Goal: Task Accomplishment & Management: Complete application form

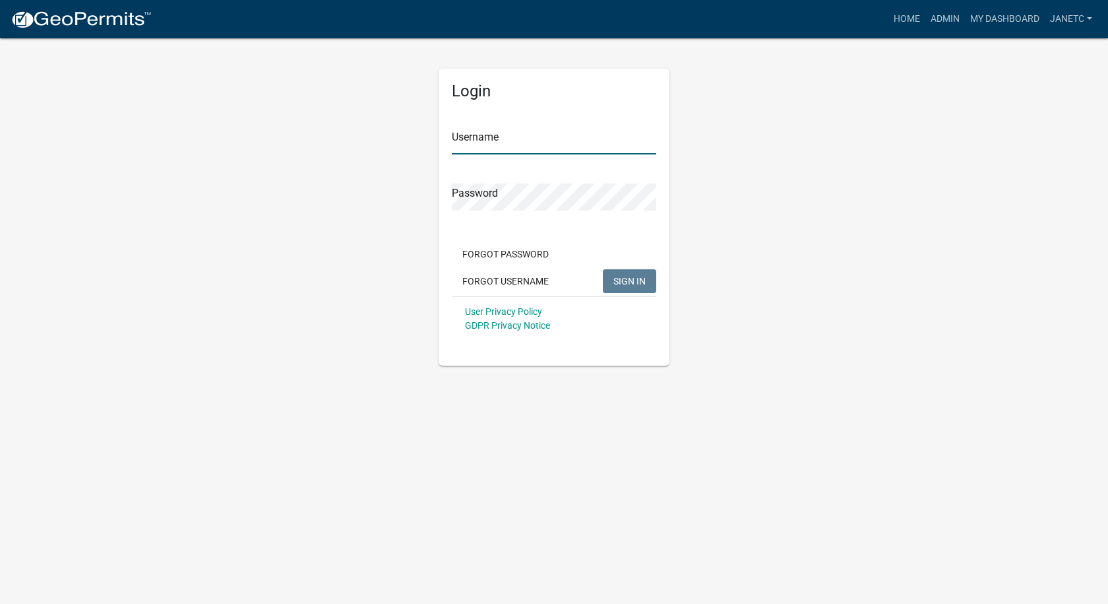
type input "janetc"
click at [638, 274] on button "SIGN IN" at bounding box center [629, 281] width 53 height 24
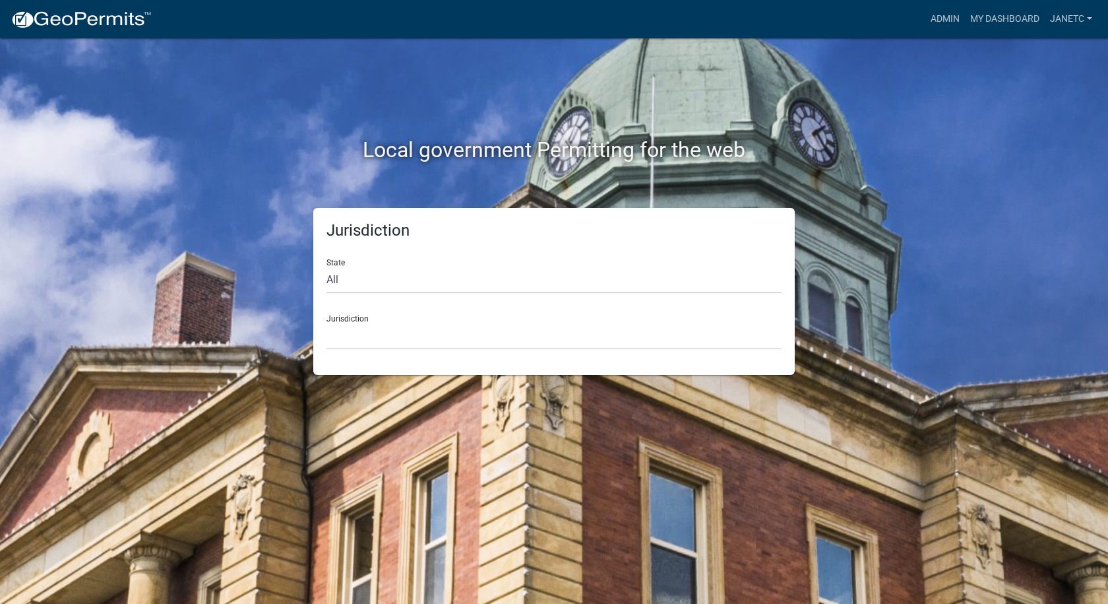
click at [437, 314] on div "Jurisdiction [GEOGRAPHIC_DATA], [US_STATE] [GEOGRAPHIC_DATA], [US_STATE][PERSON…" at bounding box center [554, 327] width 455 height 46
click at [397, 280] on select "All [US_STATE] [US_STATE] [US_STATE] [US_STATE] [US_STATE] [US_STATE] [US_STATE…" at bounding box center [554, 280] width 455 height 27
select select "[US_STATE]"
click at [327, 267] on select "All [US_STATE] [US_STATE] [US_STATE] [US_STATE] [US_STATE] [US_STATE] [US_STATE…" at bounding box center [554, 280] width 455 height 27
click at [359, 328] on select "City of [GEOGRAPHIC_DATA], [US_STATE] City of [GEOGRAPHIC_DATA], [US_STATE] Cit…" at bounding box center [554, 336] width 455 height 27
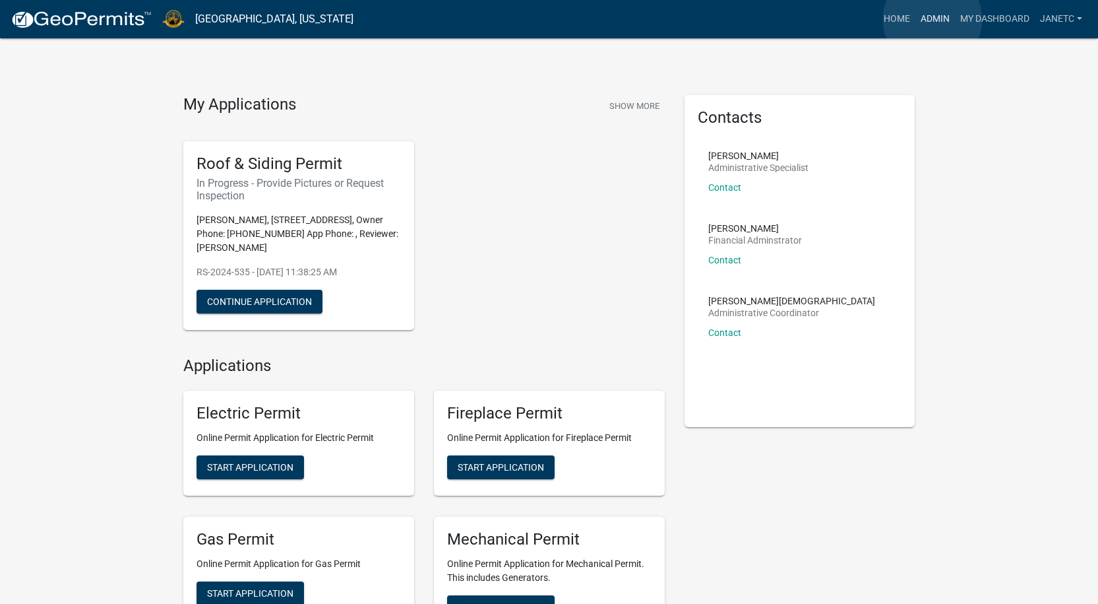
click at [933, 19] on link "Admin" at bounding box center [936, 19] width 40 height 25
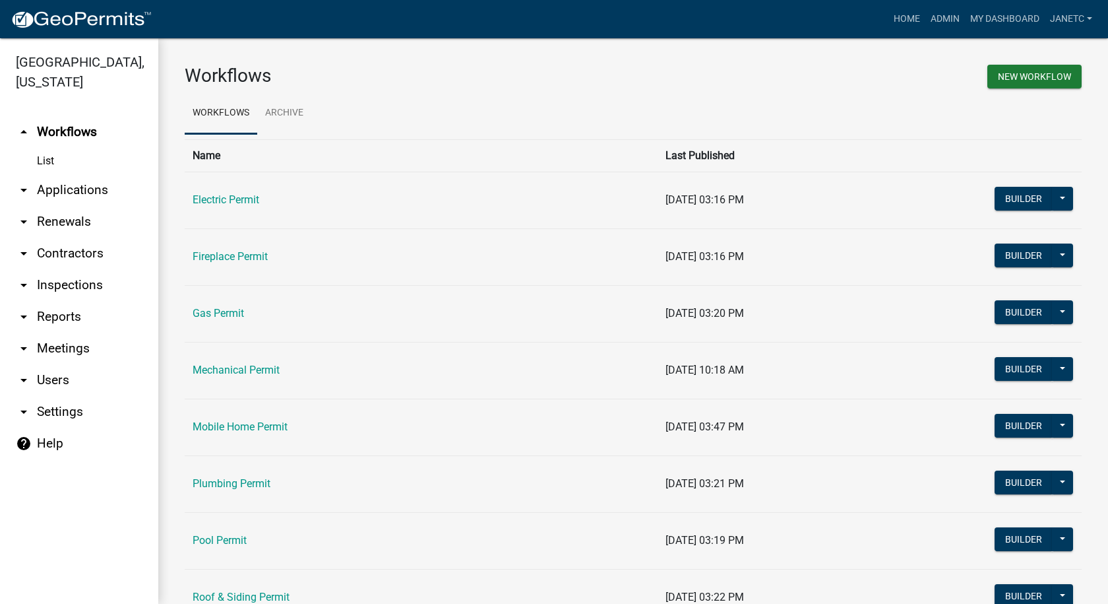
scroll to position [172, 0]
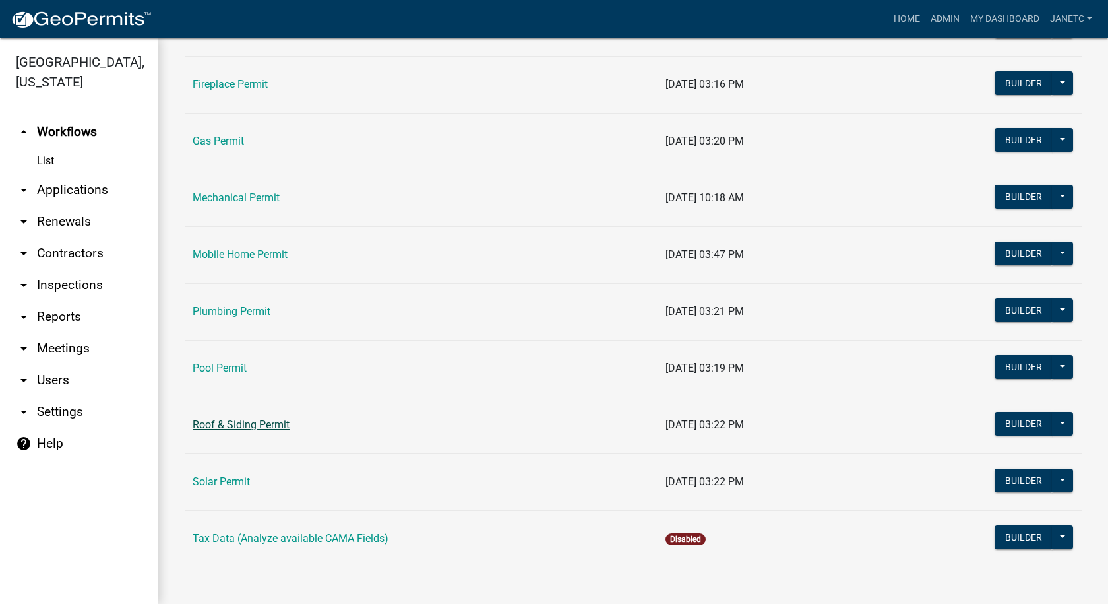
click at [231, 428] on link "Roof & Siding Permit" at bounding box center [241, 424] width 97 height 13
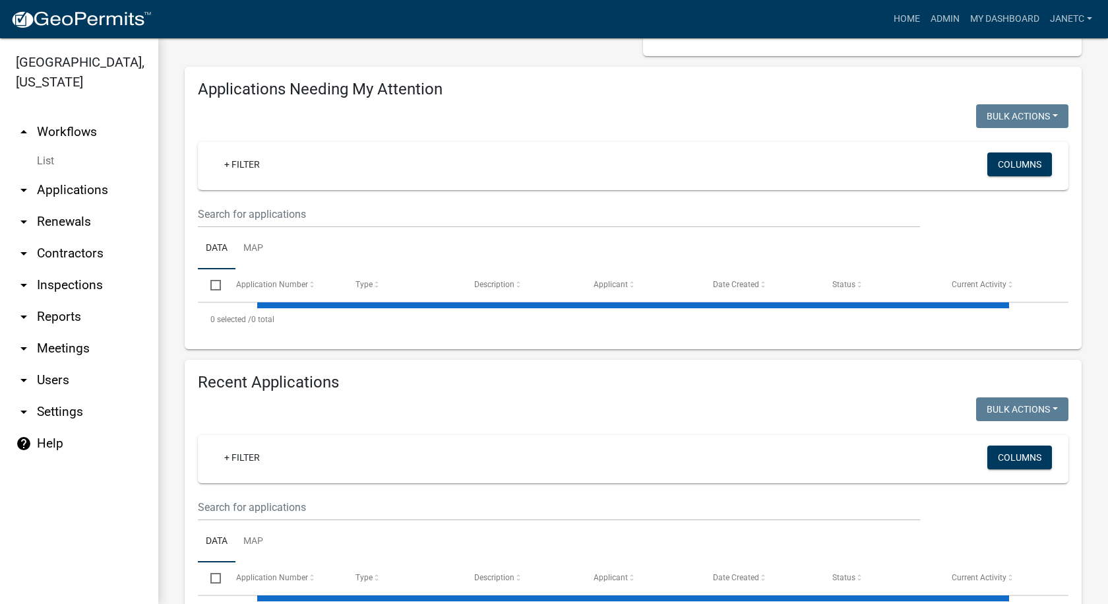
select select "1: 25"
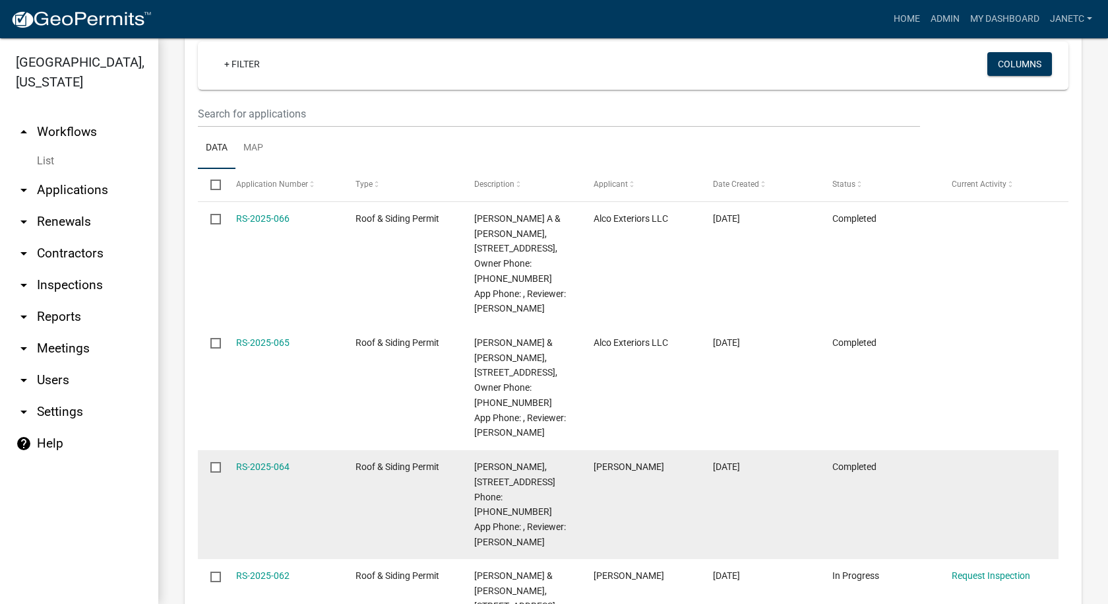
scroll to position [659, 0]
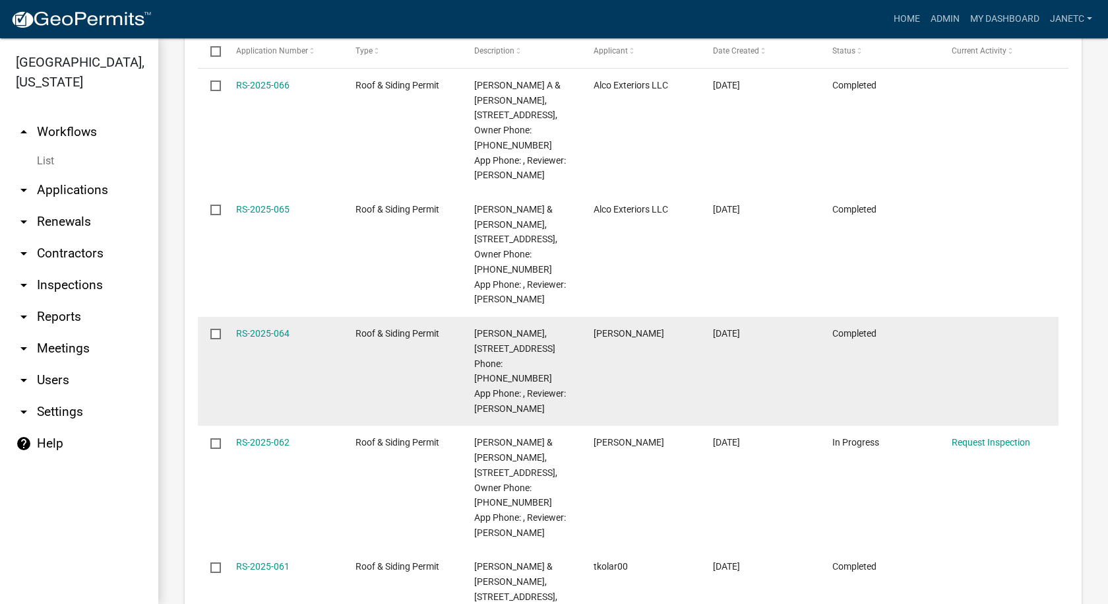
select select "1: 25"
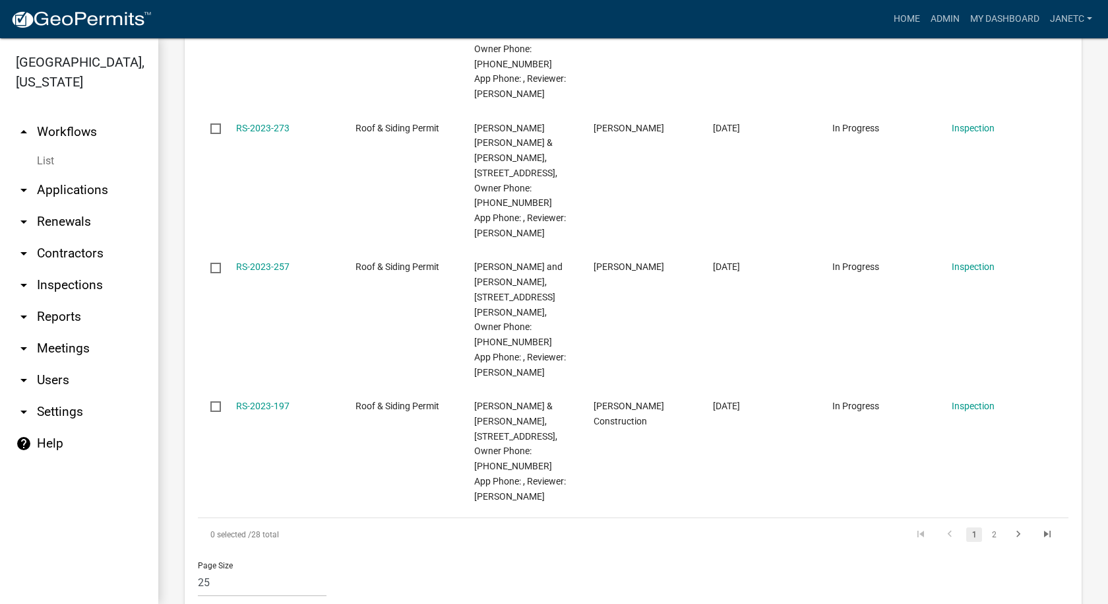
scroll to position [3164, 0]
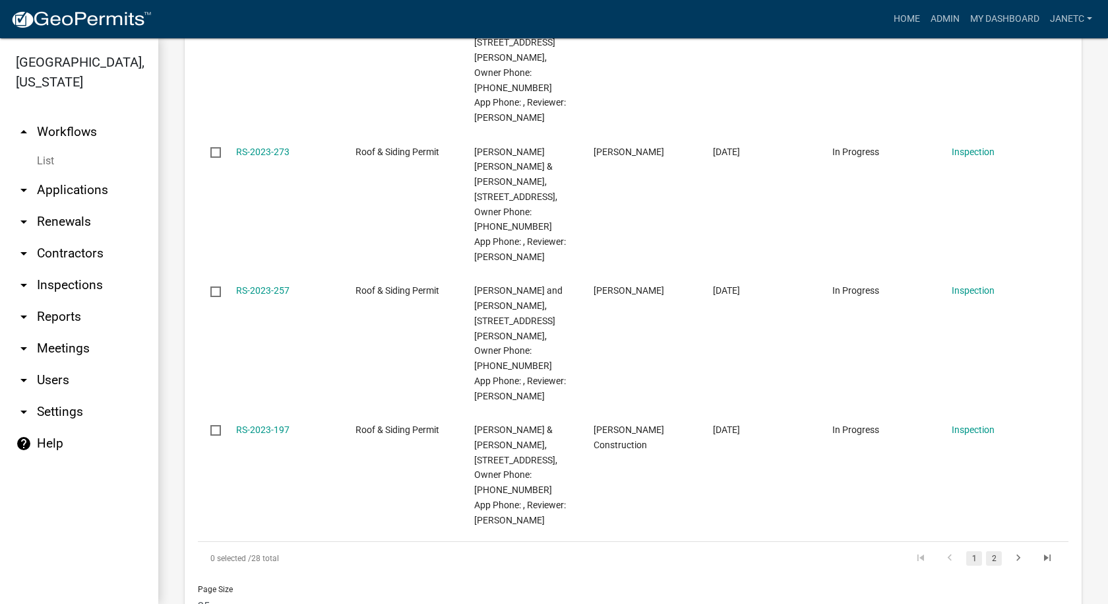
click at [986, 551] on link "2" at bounding box center [994, 558] width 16 height 15
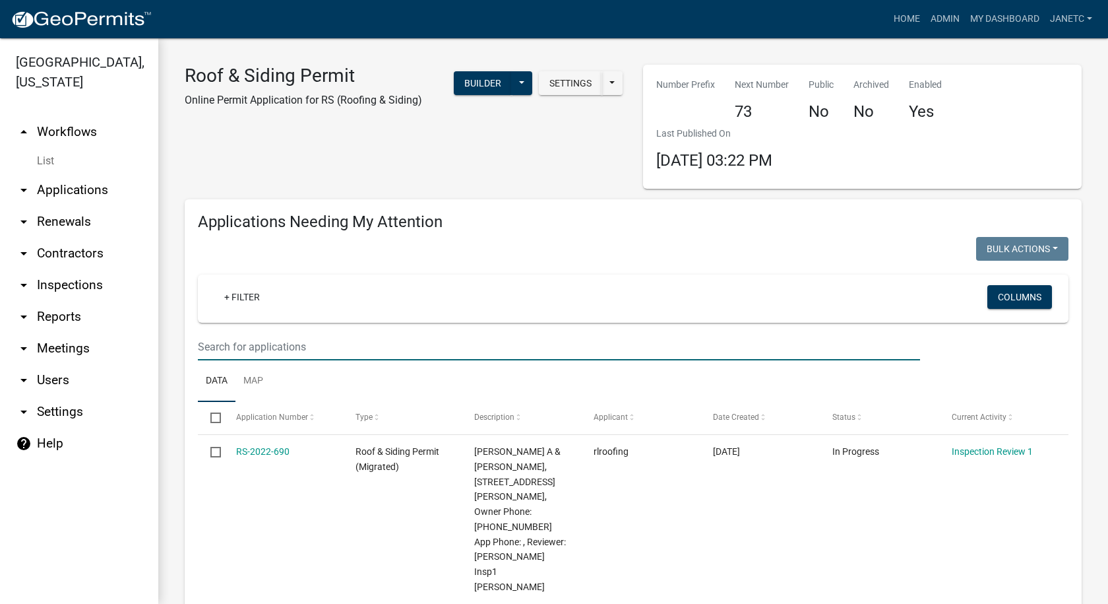
click at [323, 346] on input "text" at bounding box center [559, 346] width 722 height 27
type input "rs-2022"
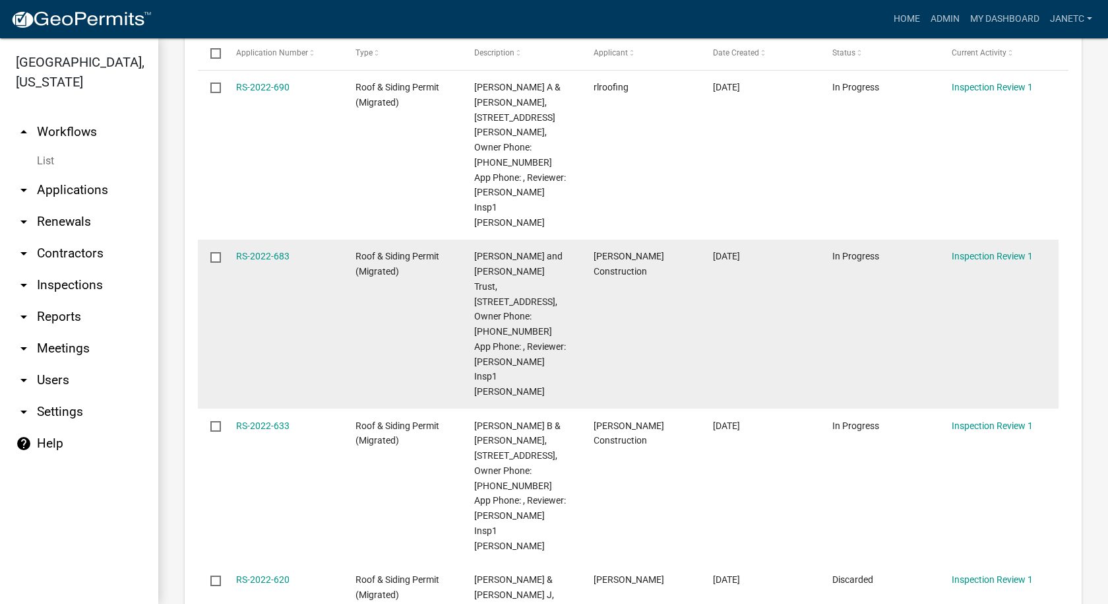
scroll to position [396, 0]
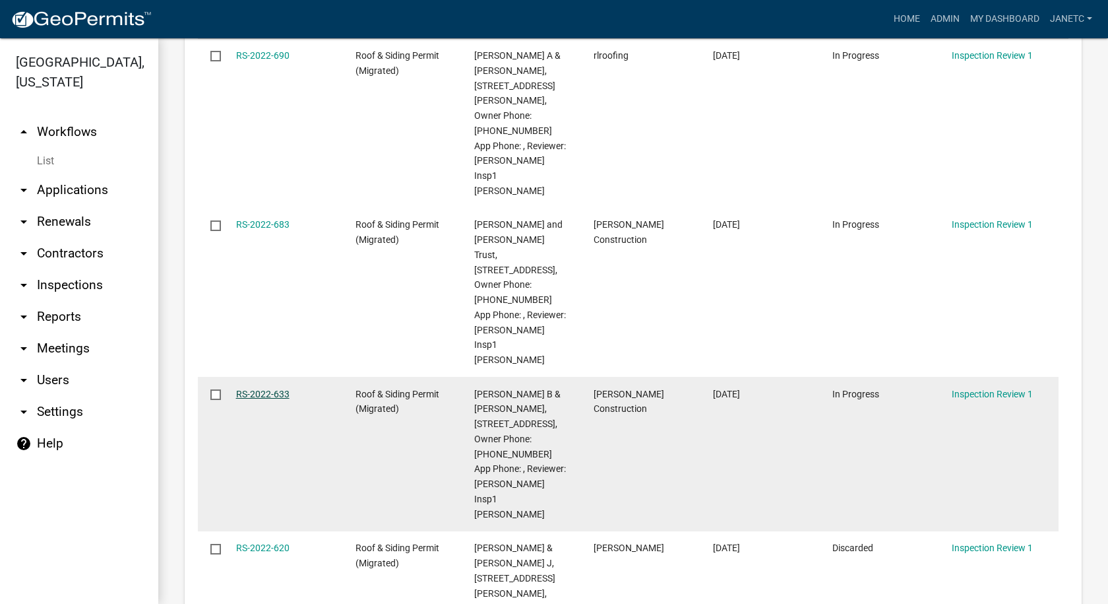
click at [255, 389] on link "RS-2022-633" at bounding box center [262, 394] width 53 height 11
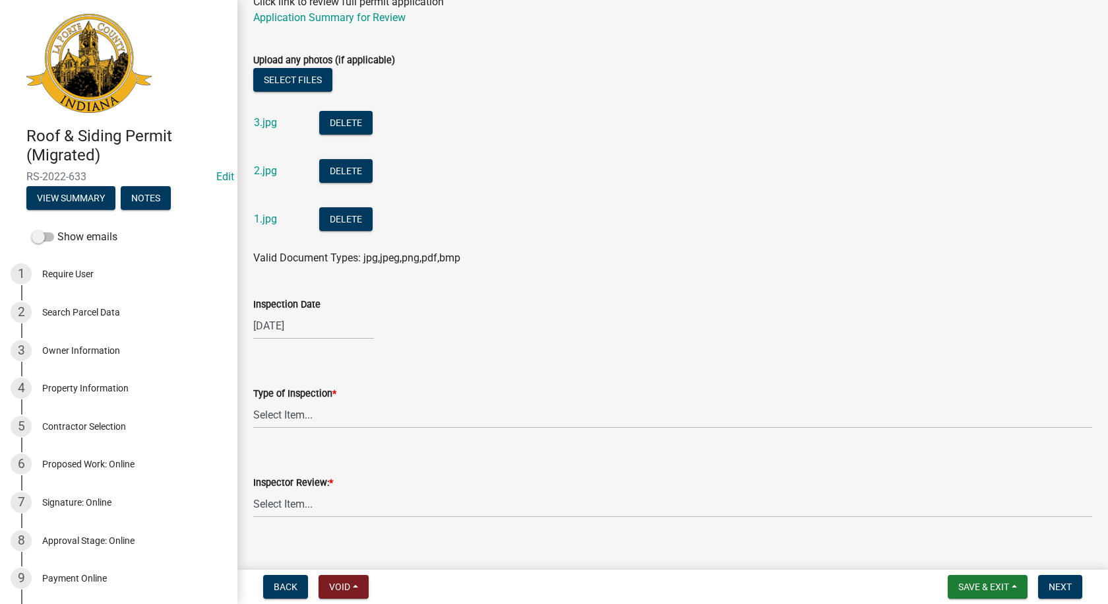
scroll to position [198, 0]
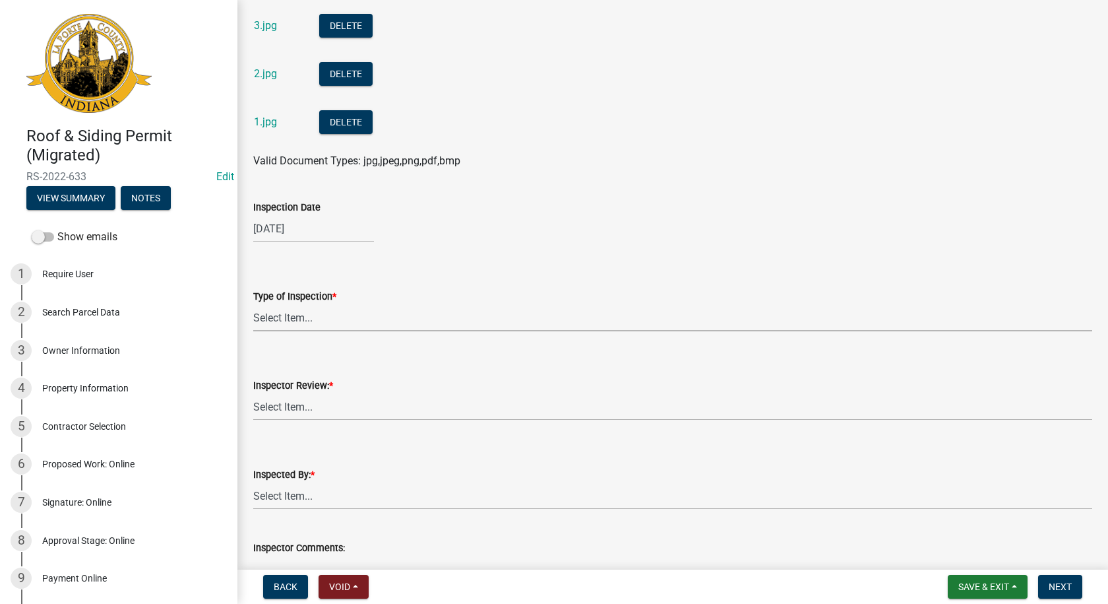
click at [331, 315] on select "Select Item... Roof Siding Both Framing" at bounding box center [672, 317] width 839 height 27
click at [253, 304] on select "Select Item... Roof Siding Both Framing" at bounding box center [672, 317] width 839 height 27
select select "1804d224-eac2-42a1-980a-88a4bcd9af4d"
click at [319, 407] on select "Select Item... Approve Deny" at bounding box center [672, 406] width 839 height 27
click at [253, 393] on select "Select Item... Approve Deny" at bounding box center [672, 406] width 839 height 27
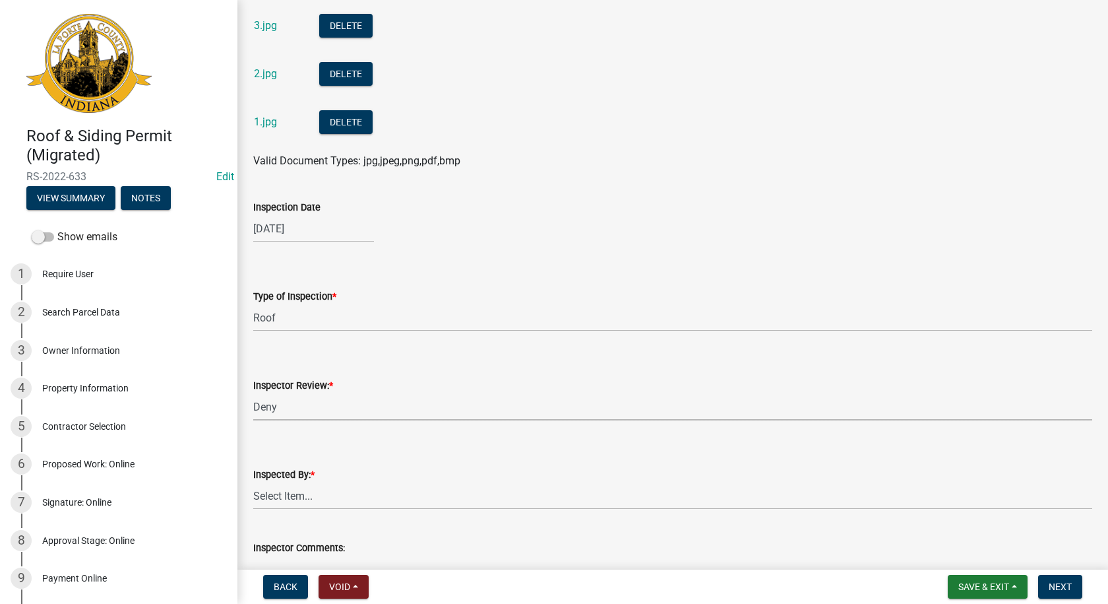
select select "16b831d4-977c-4f69-955a-da8662a66ebf"
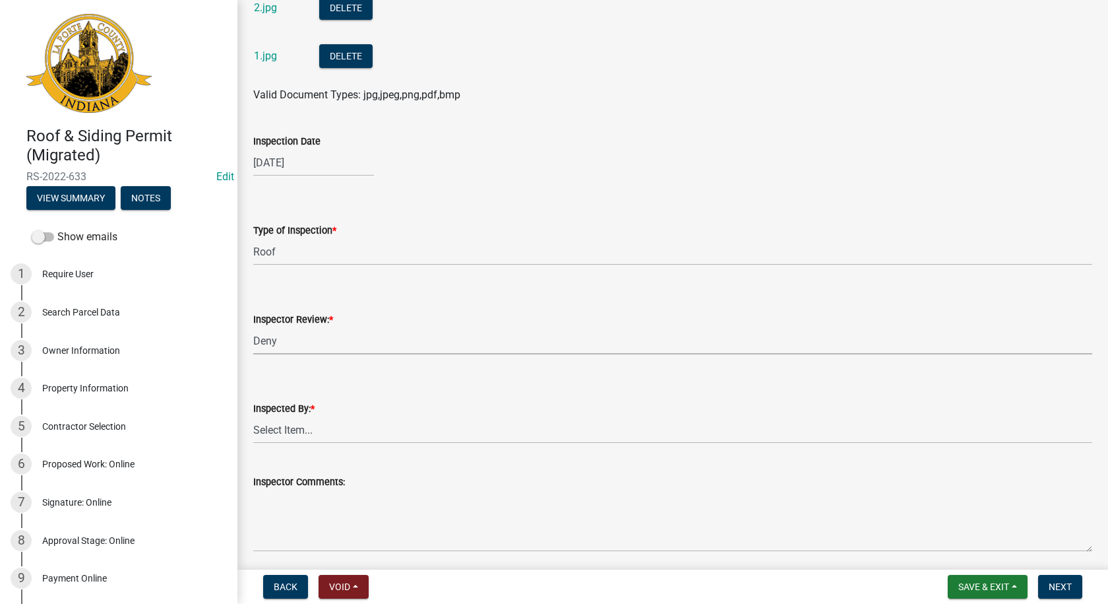
click at [293, 336] on select "Select Item... Approve Deny" at bounding box center [672, 340] width 839 height 27
click at [292, 337] on select "Select Item... Approve Deny" at bounding box center [672, 340] width 839 height 27
click at [290, 428] on select "Select Item... [PERSON_NAME] [PERSON_NAME]" at bounding box center [672, 429] width 839 height 27
click at [253, 416] on select "Select Item... [PERSON_NAME] [PERSON_NAME]" at bounding box center [672, 429] width 839 height 27
select select "4ad7742b-2d82-4a0e-a07f-6a82e82a7255"
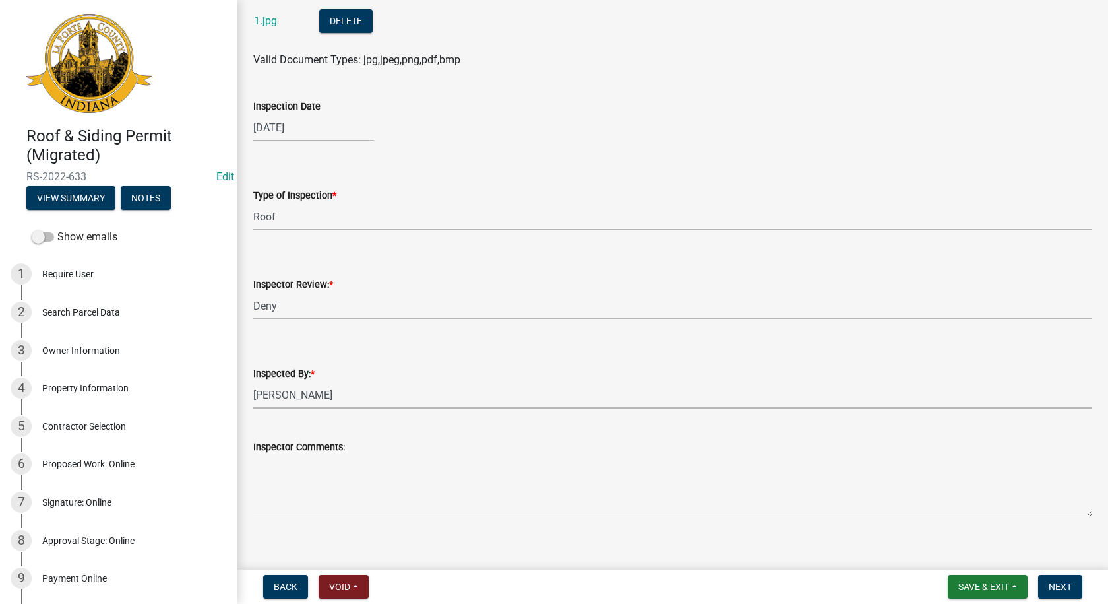
scroll to position [330, 0]
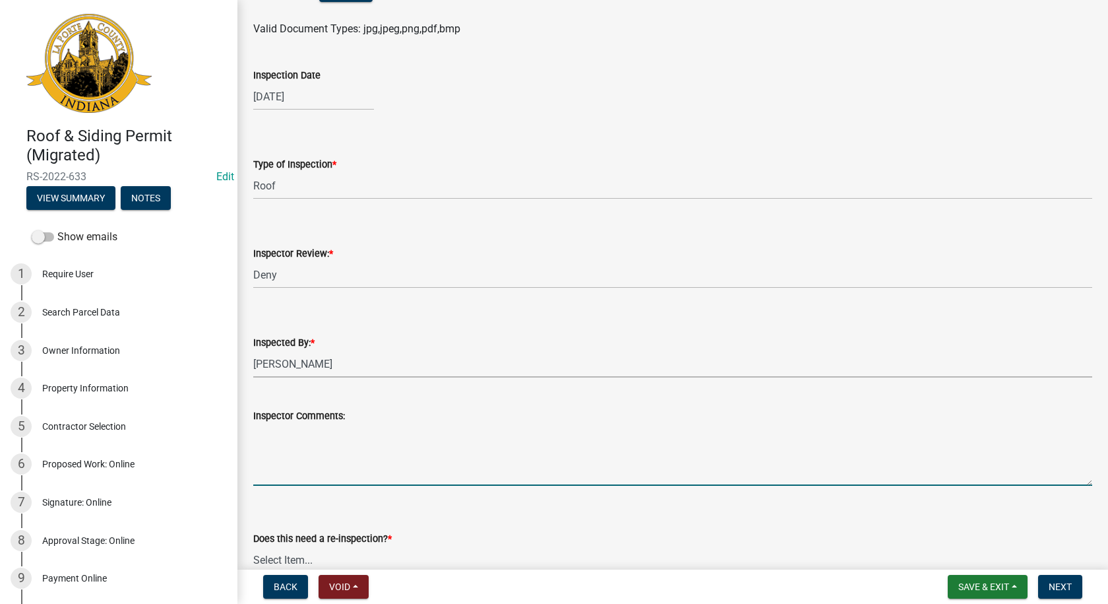
click at [274, 435] on textarea "Inspector Comments:" at bounding box center [672, 455] width 839 height 62
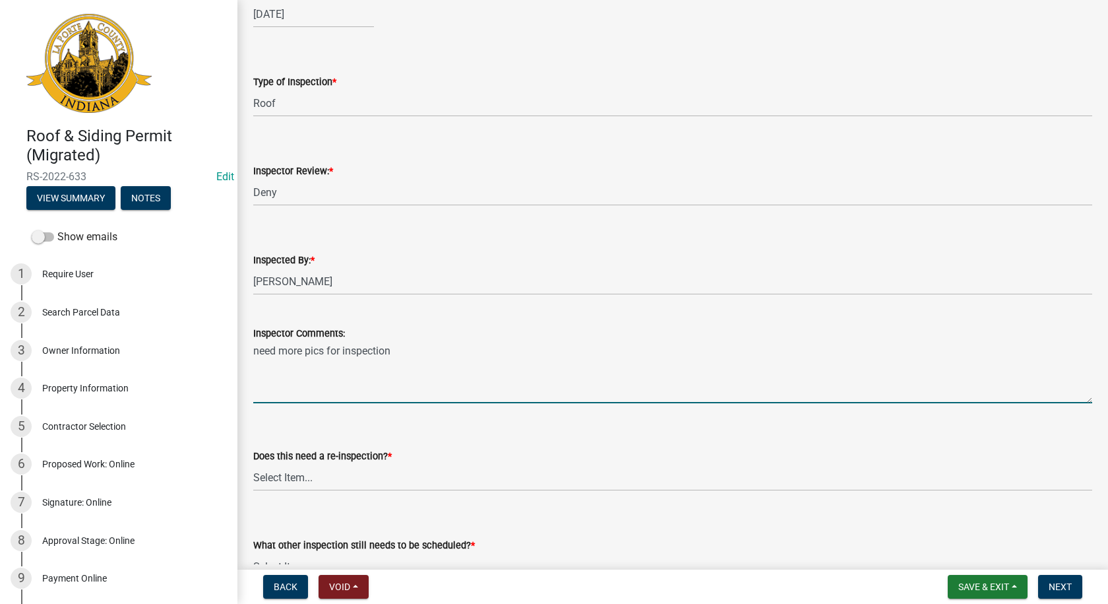
scroll to position [462, 0]
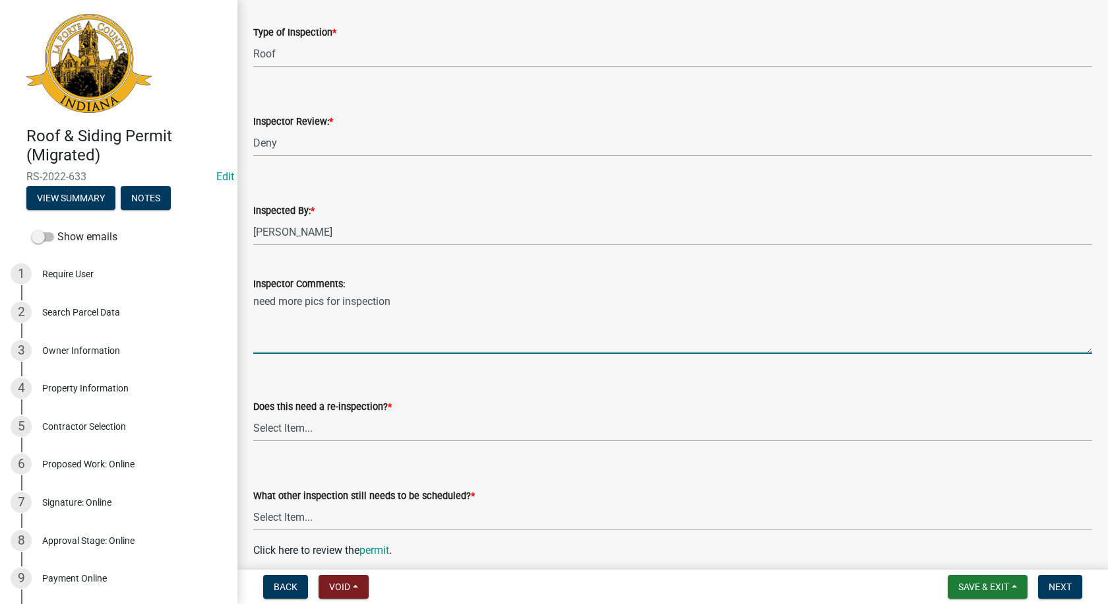
type textarea "need more pics for inspection"
click at [288, 428] on select "Select Item... Yes No" at bounding box center [672, 427] width 839 height 27
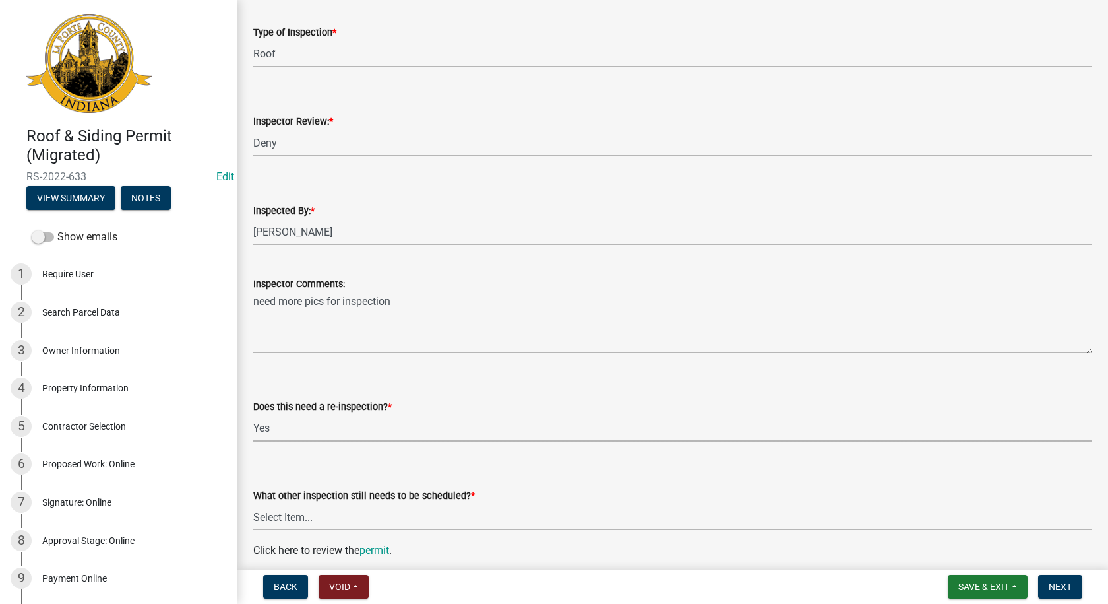
click at [253, 414] on select "Select Item... Yes No" at bounding box center [672, 427] width 839 height 27
select select "2558f14f-760c-4577-a1c5-5c5ef719b567"
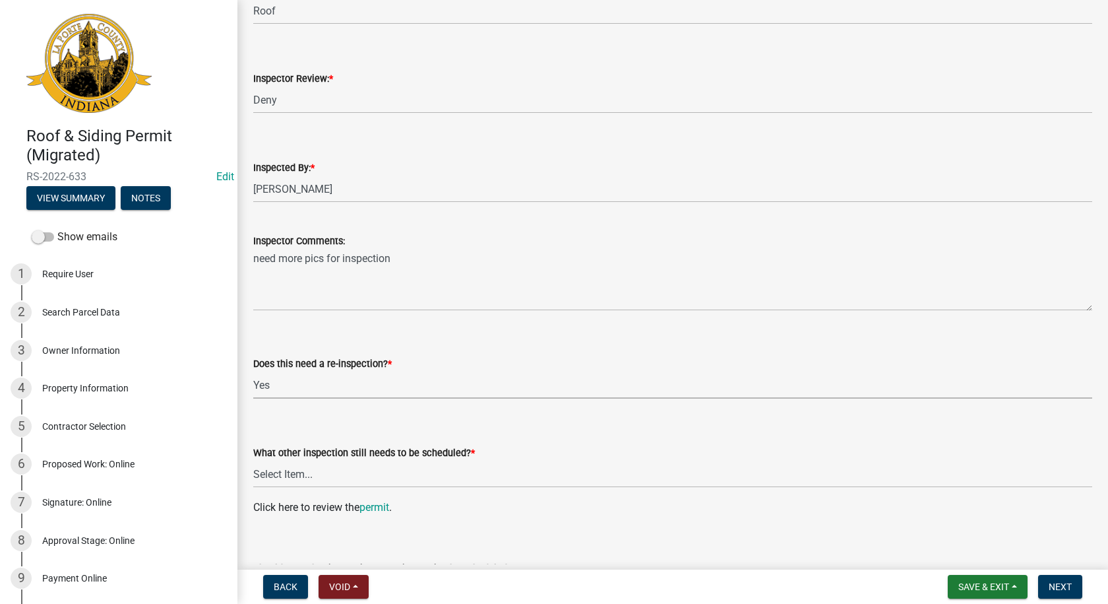
scroll to position [528, 0]
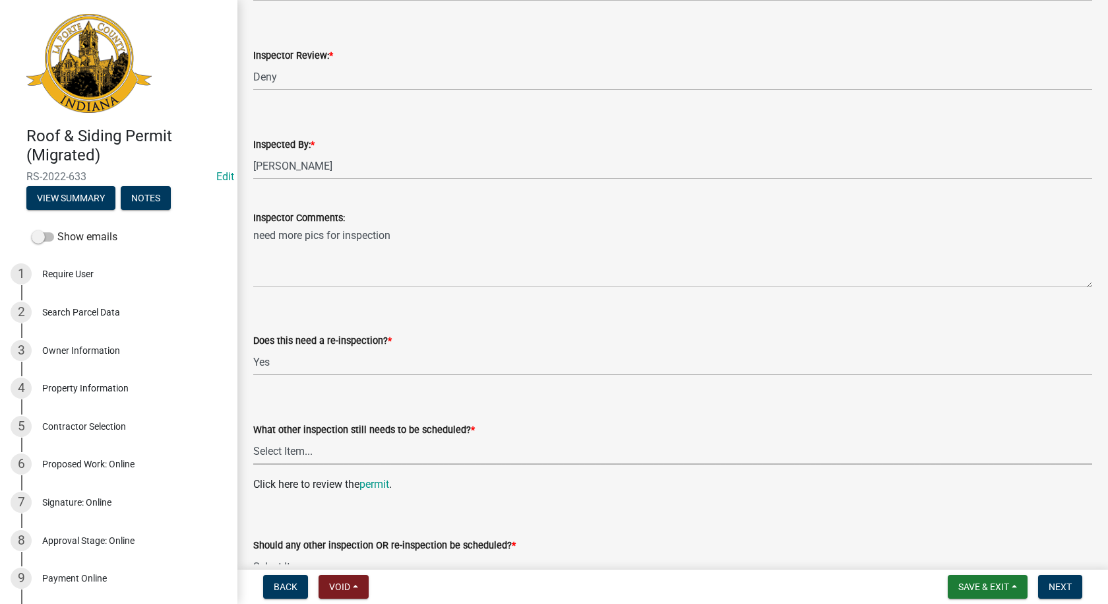
click at [281, 449] on select "Select Item... Roof Siding None" at bounding box center [672, 450] width 839 height 27
click at [253, 437] on select "Select Item... Roof Siding None" at bounding box center [672, 450] width 839 height 27
select select "4f50b37f-176b-4e70-b1b4-9a8360fad086"
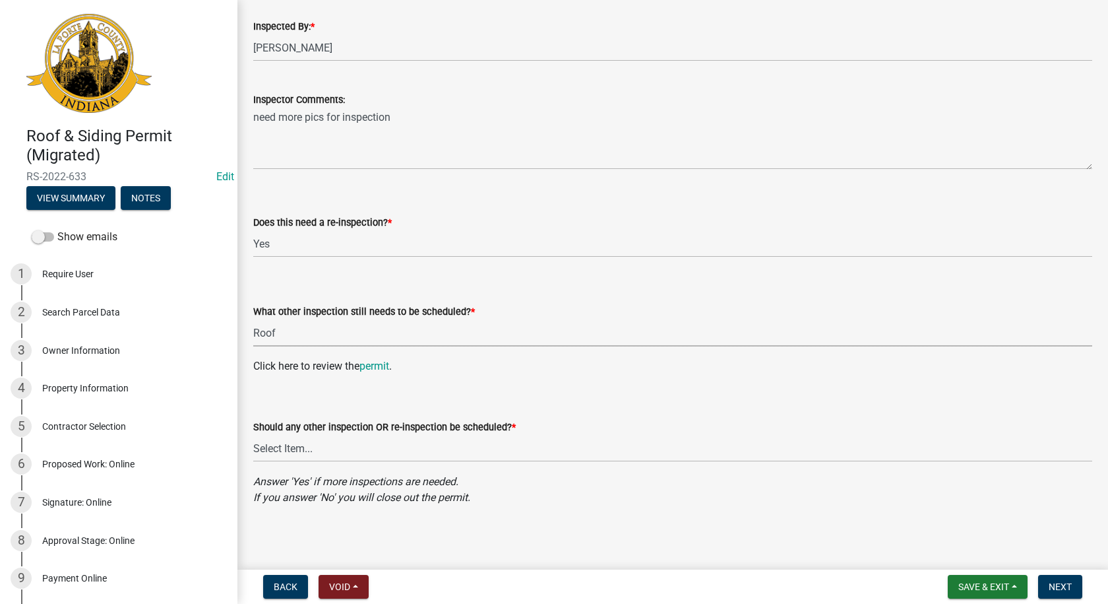
scroll to position [649, 0]
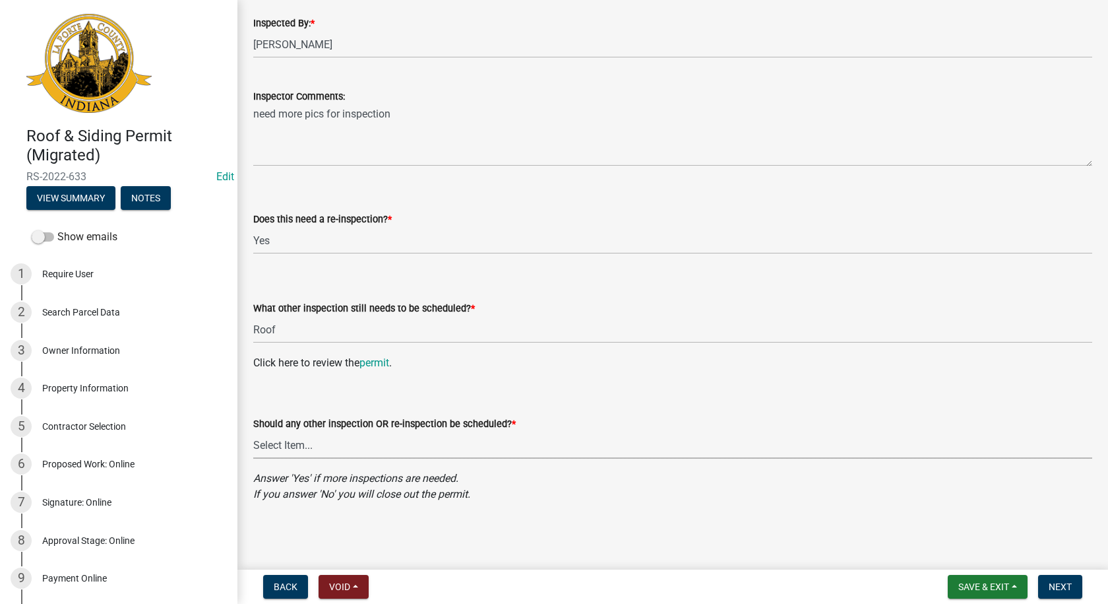
click at [289, 440] on select "Select Item... Yes No" at bounding box center [672, 444] width 839 height 27
click at [253, 431] on select "Select Item... Yes No" at bounding box center [672, 444] width 839 height 27
select select "bb1edea7-8ea5-4c1c-a62d-048f446a8299"
click at [1065, 583] on span "Next" at bounding box center [1060, 586] width 23 height 11
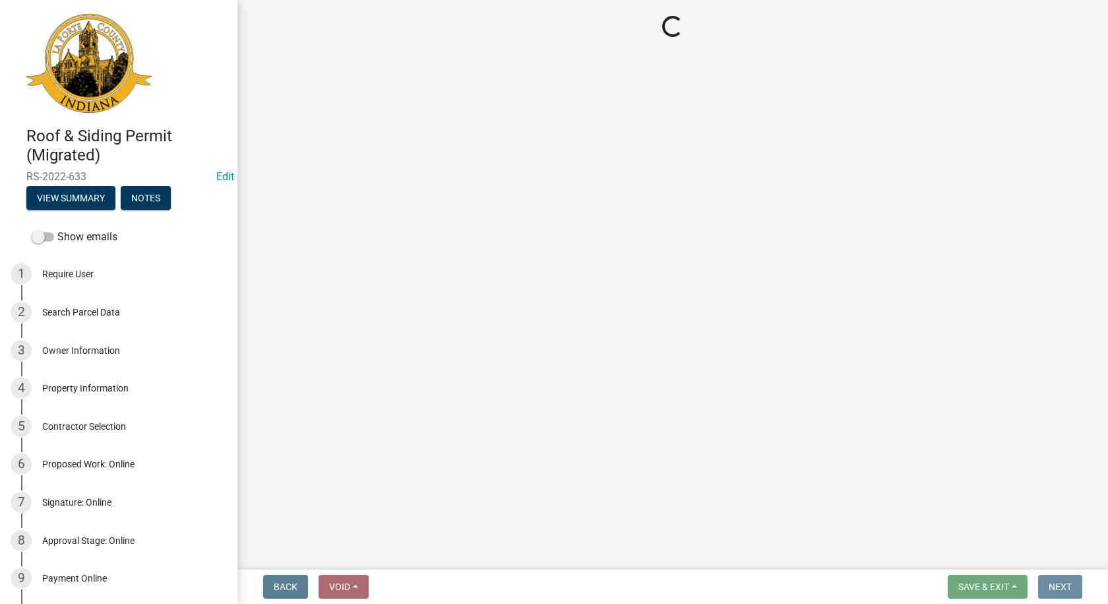
scroll to position [0, 0]
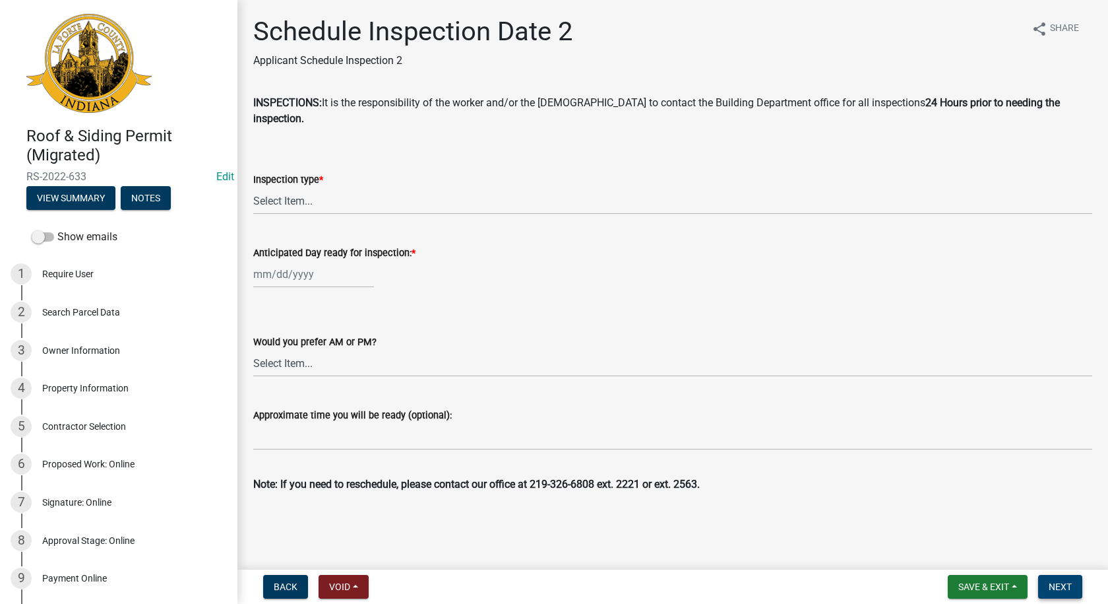
click at [1067, 583] on span "Next" at bounding box center [1060, 586] width 23 height 11
